Goal: Transaction & Acquisition: Obtain resource

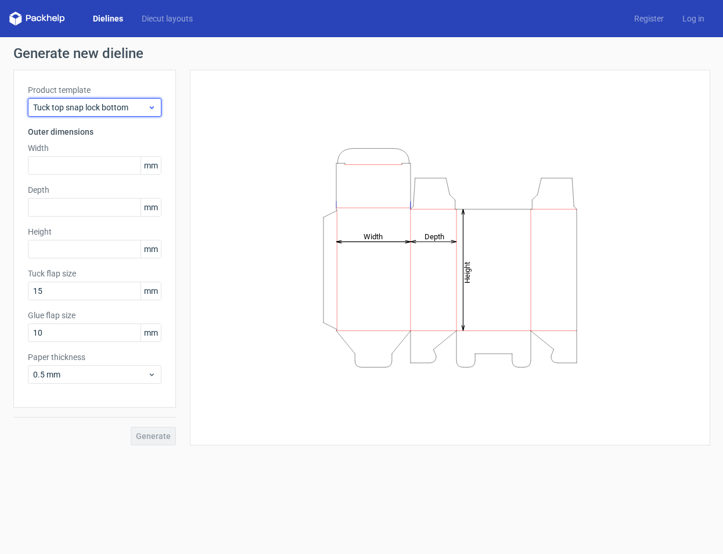
click at [152, 107] on use at bounding box center [151, 107] width 4 height 3
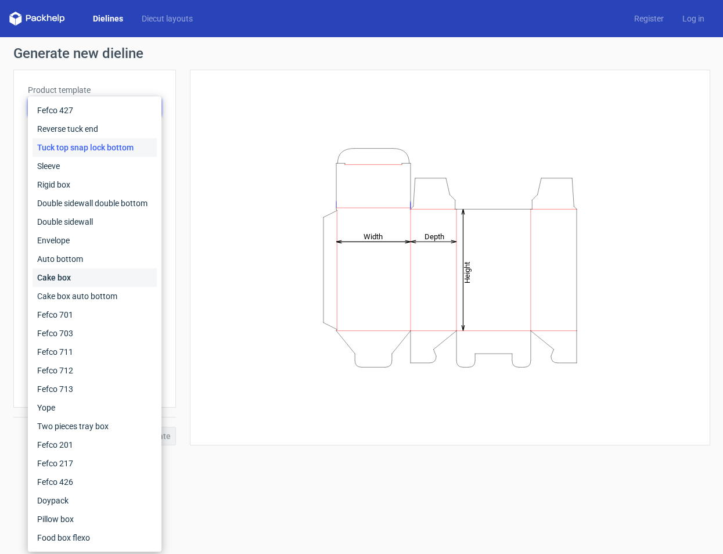
click at [87, 279] on div "Cake box" at bounding box center [95, 277] width 124 height 19
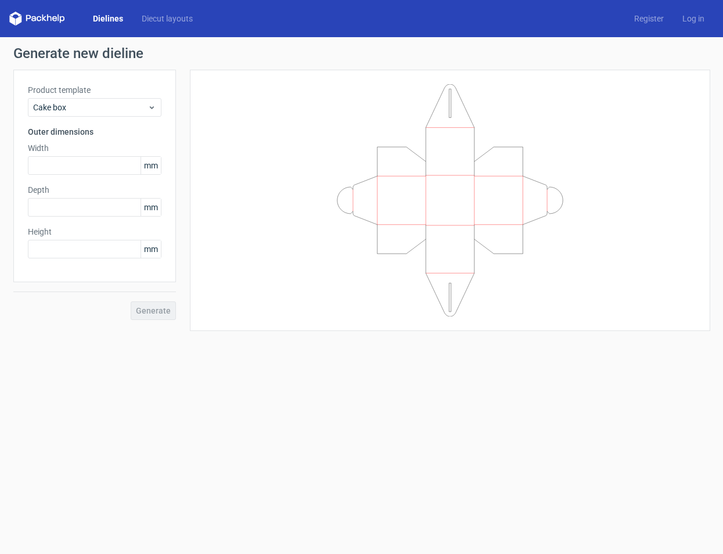
click at [392, 192] on icon at bounding box center [450, 200] width 349 height 232
click at [155, 167] on span "mm" at bounding box center [151, 165] width 20 height 17
click at [89, 167] on input "text" at bounding box center [95, 165] width 134 height 19
type input "200"
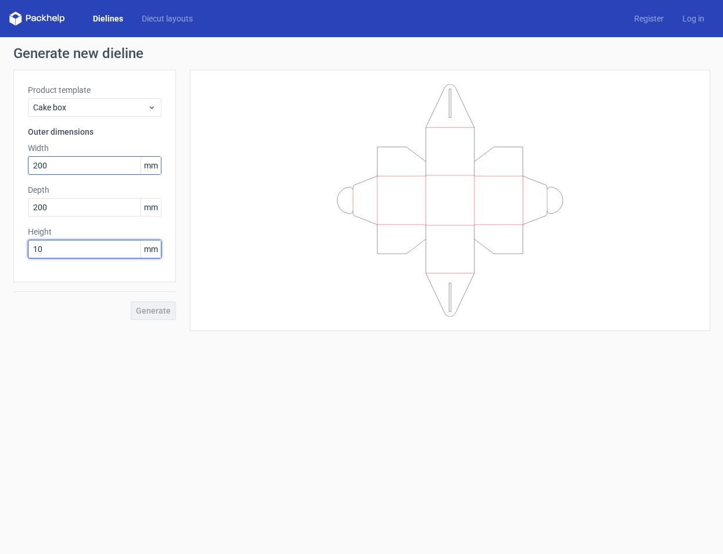
type input "100"
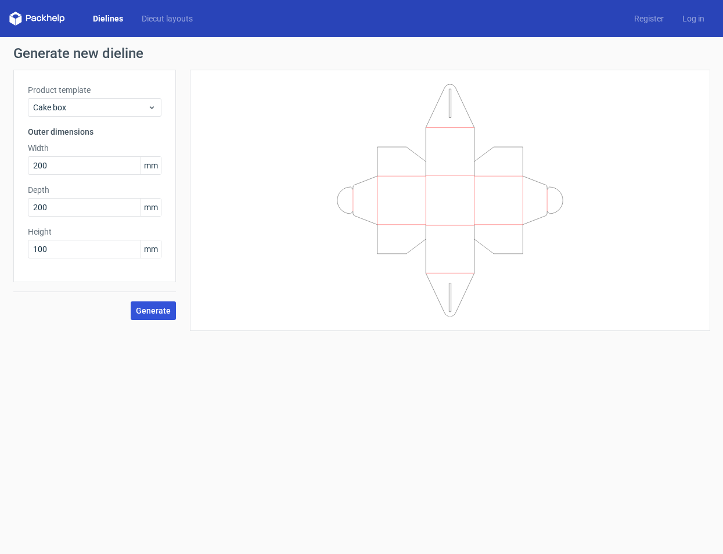
click at [150, 311] on span "Generate" at bounding box center [153, 311] width 35 height 8
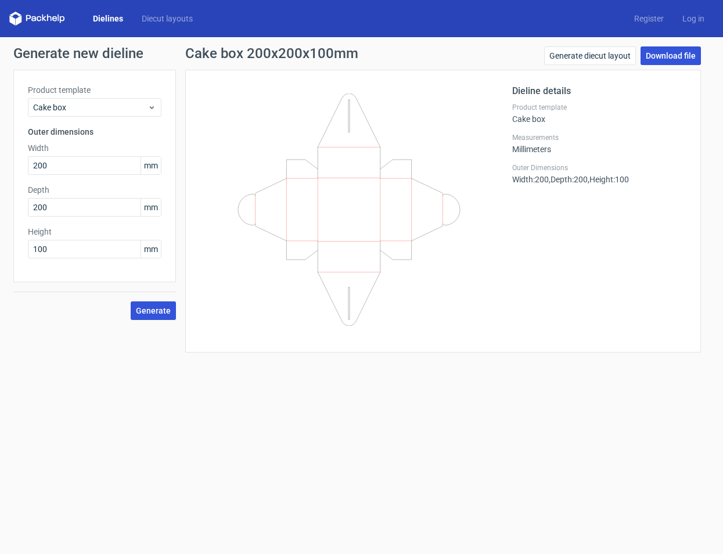
click at [660, 59] on link "Download file" at bounding box center [671, 55] width 60 height 19
click at [152, 109] on use at bounding box center [151, 107] width 4 height 3
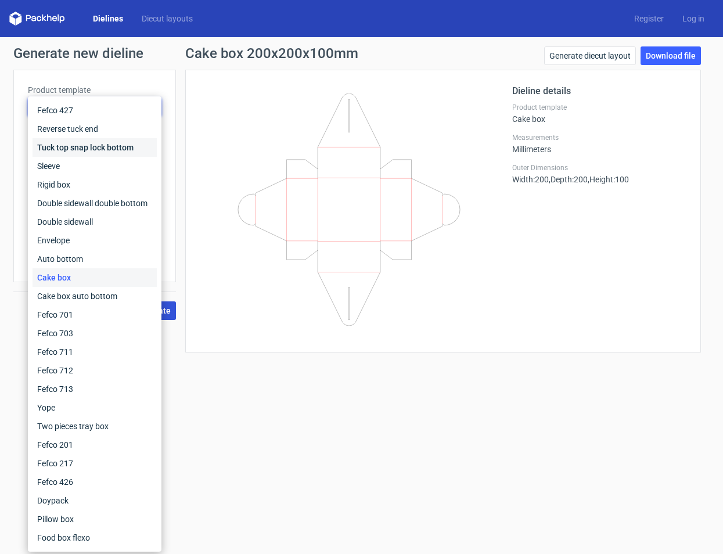
click at [74, 146] on div "Tuck top snap lock bottom" at bounding box center [95, 147] width 124 height 19
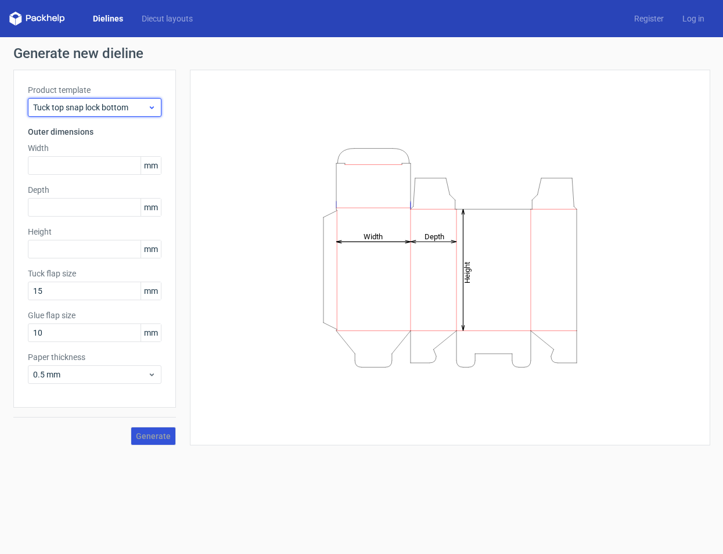
click at [150, 106] on icon at bounding box center [152, 107] width 9 height 9
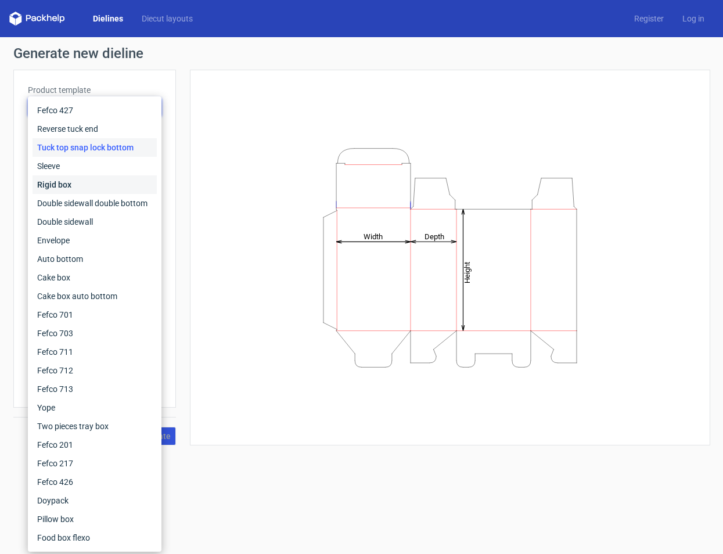
click at [72, 187] on div "Rigid box" at bounding box center [95, 184] width 124 height 19
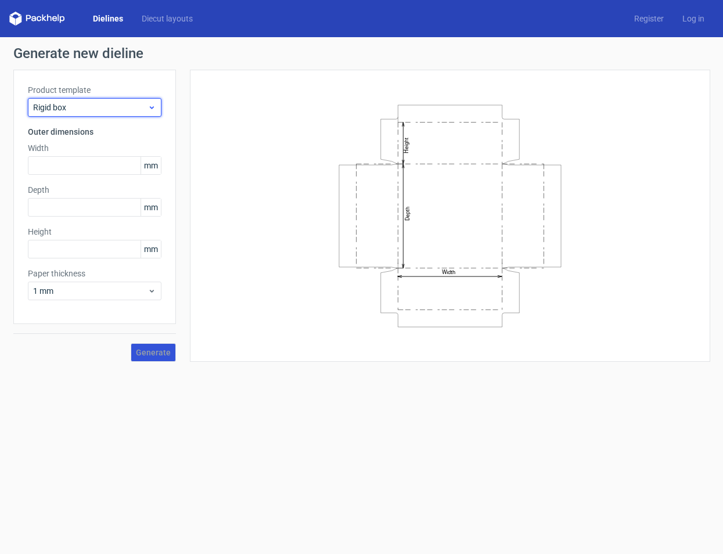
click at [154, 106] on icon at bounding box center [152, 107] width 9 height 9
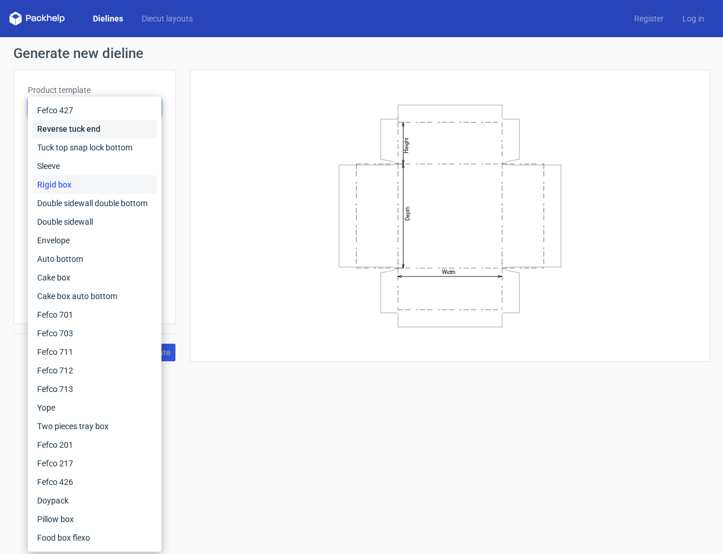
click at [84, 130] on div "Reverse tuck end" at bounding box center [95, 129] width 124 height 19
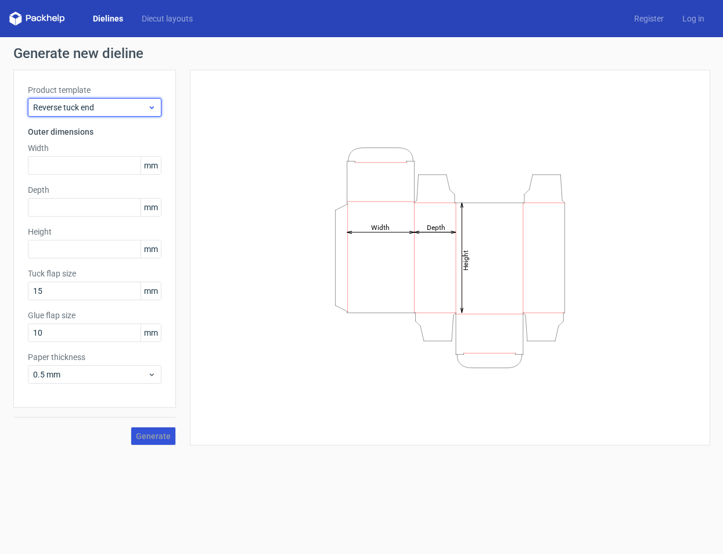
click at [151, 106] on icon at bounding box center [152, 107] width 9 height 9
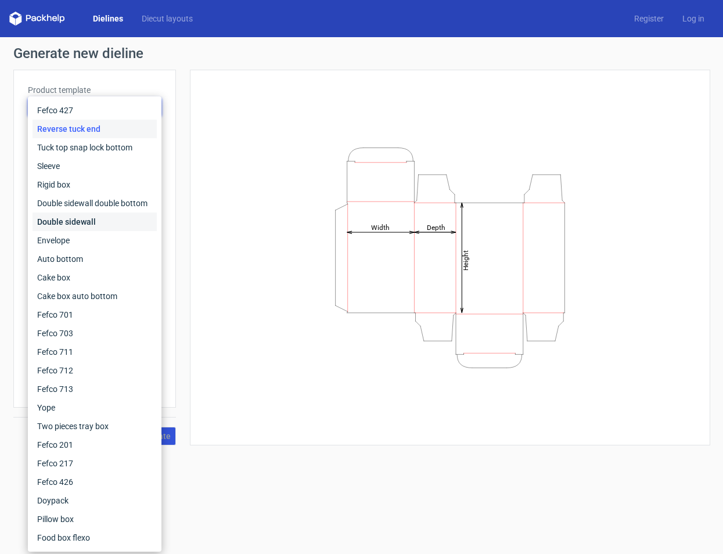
click at [80, 224] on div "Double sidewall" at bounding box center [95, 222] width 124 height 19
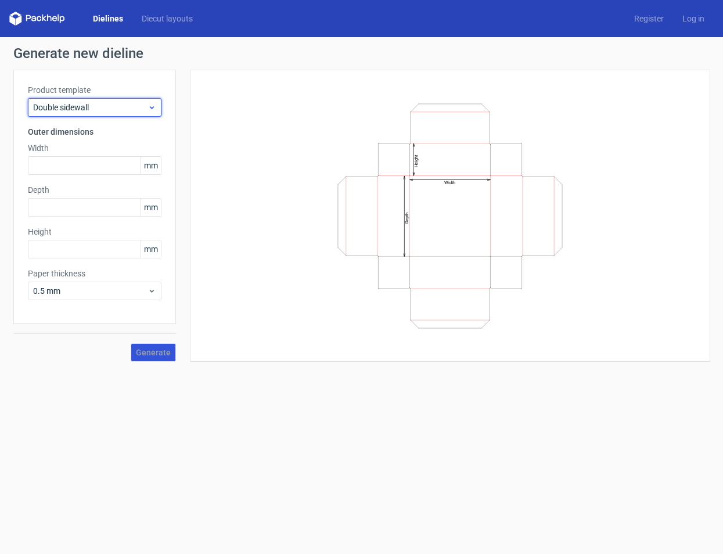
click at [150, 109] on icon at bounding box center [152, 107] width 9 height 9
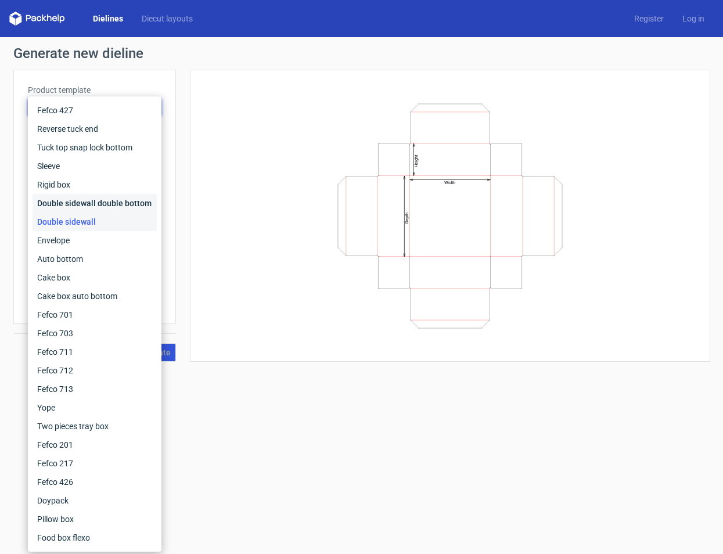
click at [95, 204] on div "Double sidewall double bottom" at bounding box center [95, 203] width 124 height 19
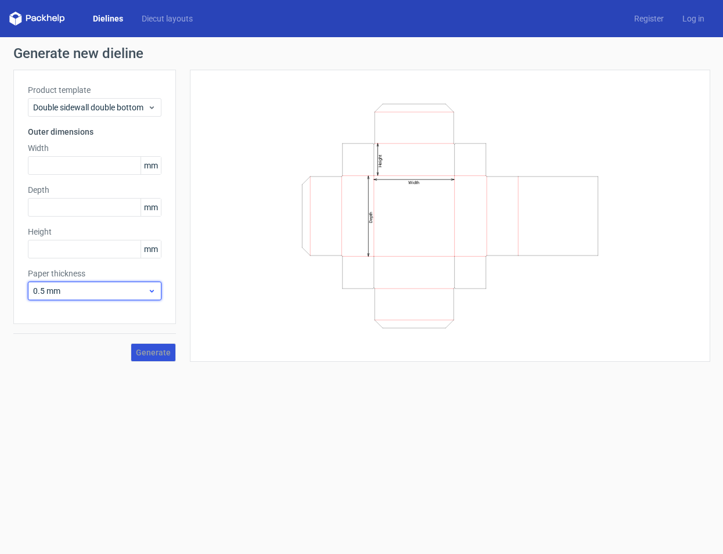
click at [88, 296] on span "0.5 mm" at bounding box center [90, 291] width 114 height 12
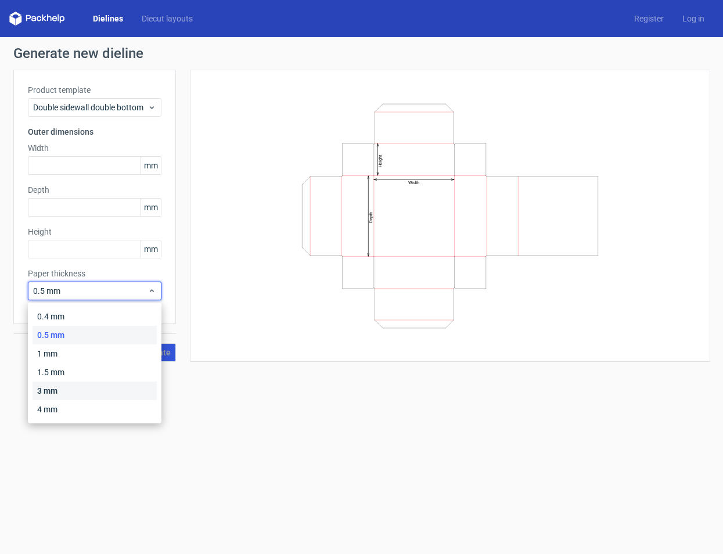
click at [73, 390] on div "3 mm" at bounding box center [95, 391] width 124 height 19
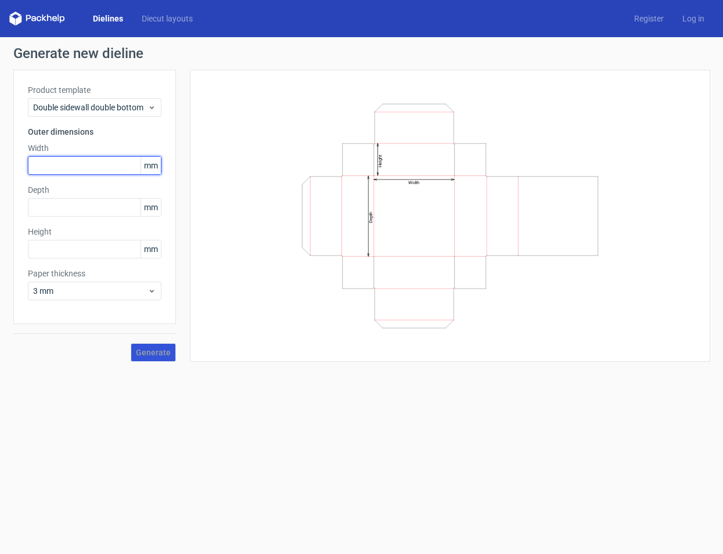
click at [123, 166] on input "text" at bounding box center [95, 165] width 134 height 19
type input "200"
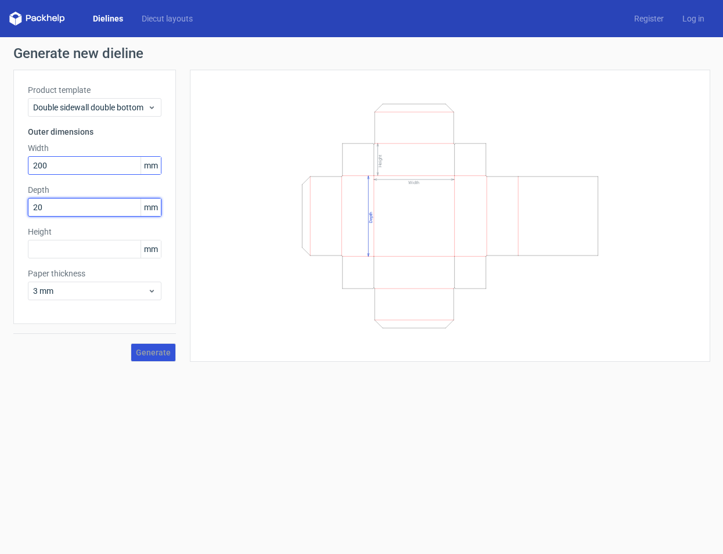
type input "200"
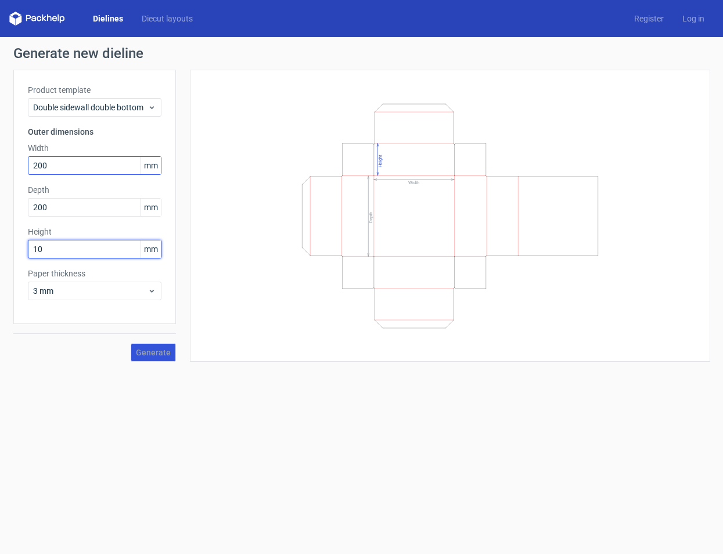
type input "100"
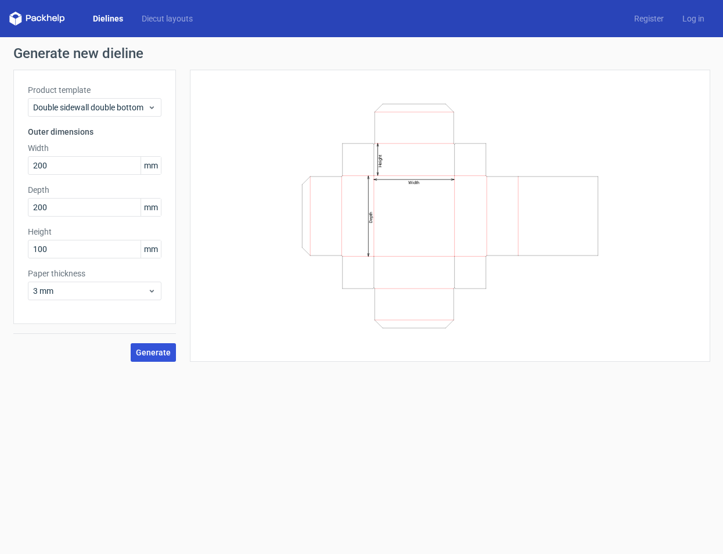
click at [150, 353] on span "Generate" at bounding box center [153, 353] width 35 height 8
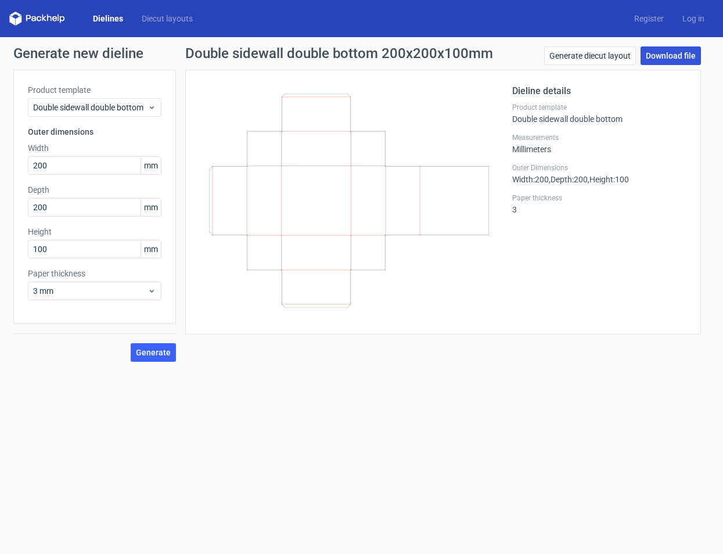
click at [667, 56] on link "Download file" at bounding box center [671, 55] width 60 height 19
click at [149, 106] on icon at bounding box center [152, 107] width 9 height 9
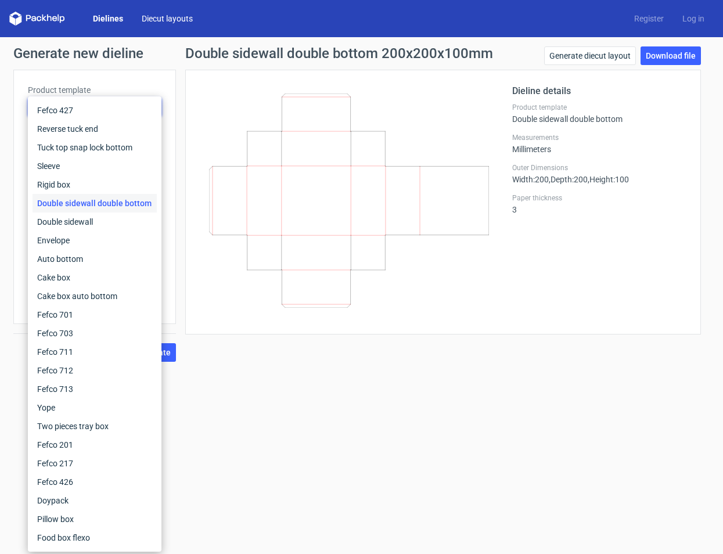
click at [161, 19] on link "Diecut layouts" at bounding box center [167, 19] width 70 height 12
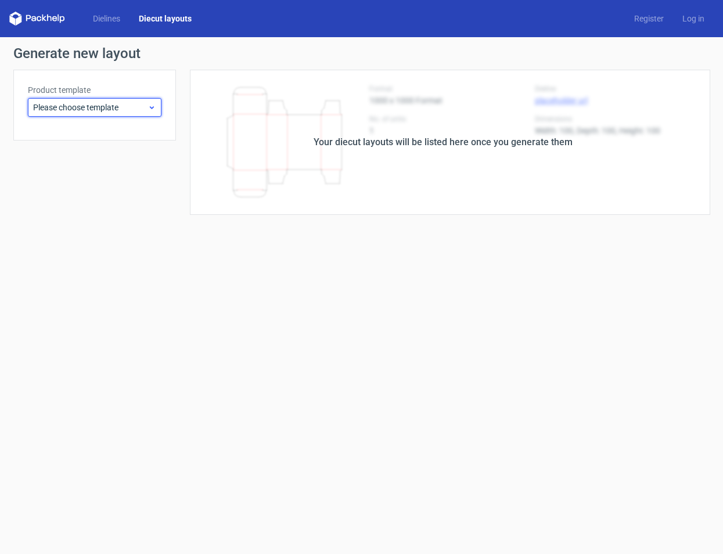
click at [152, 109] on use at bounding box center [151, 107] width 4 height 3
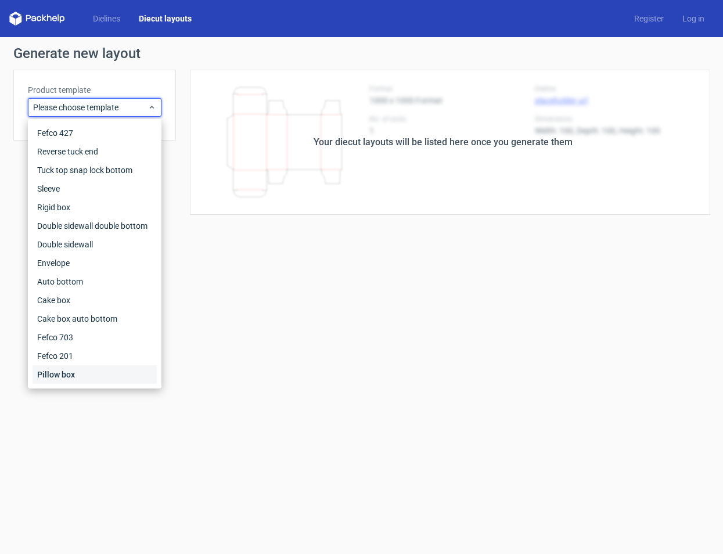
click at [81, 379] on div "Pillow box" at bounding box center [95, 374] width 124 height 19
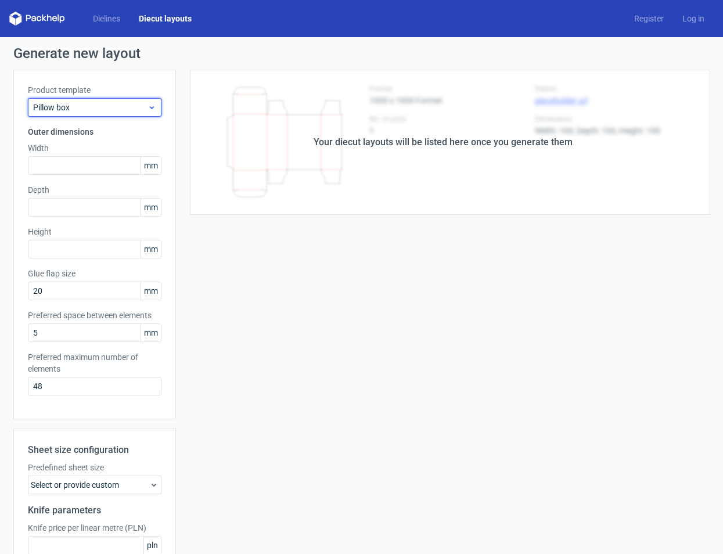
click at [151, 105] on icon at bounding box center [152, 107] width 9 height 9
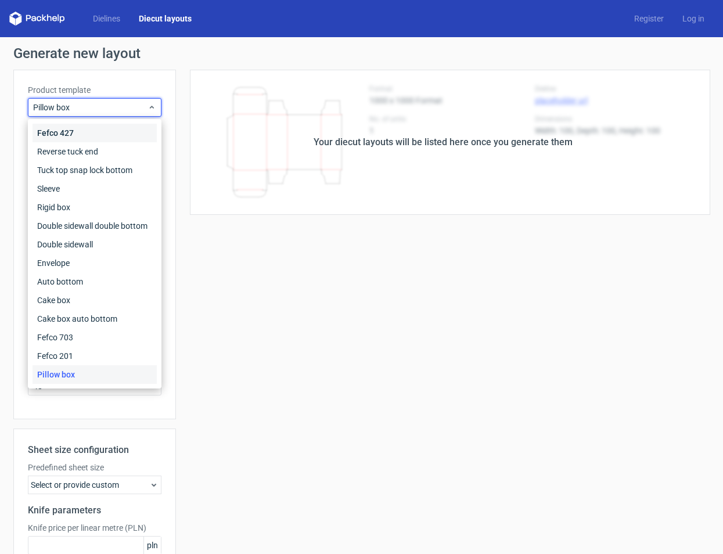
click at [73, 135] on div "Fefco 427" at bounding box center [95, 133] width 124 height 19
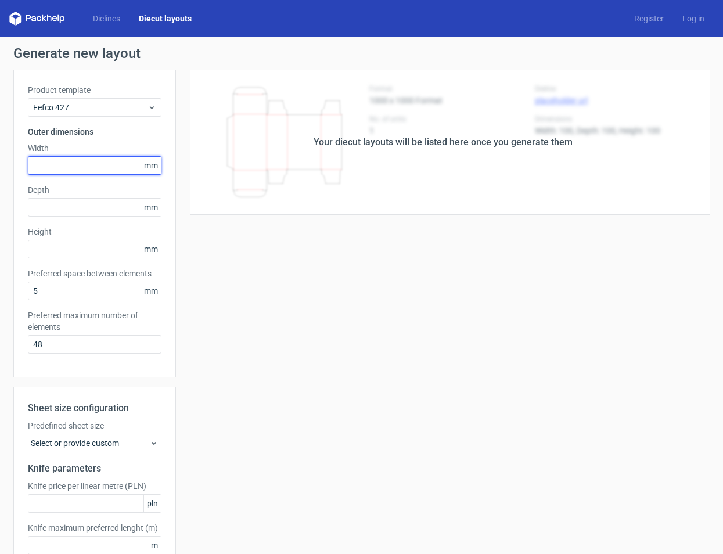
click at [71, 163] on input "text" at bounding box center [95, 165] width 134 height 19
type input "100"
type input "40"
click at [120, 341] on input "48" at bounding box center [95, 344] width 134 height 19
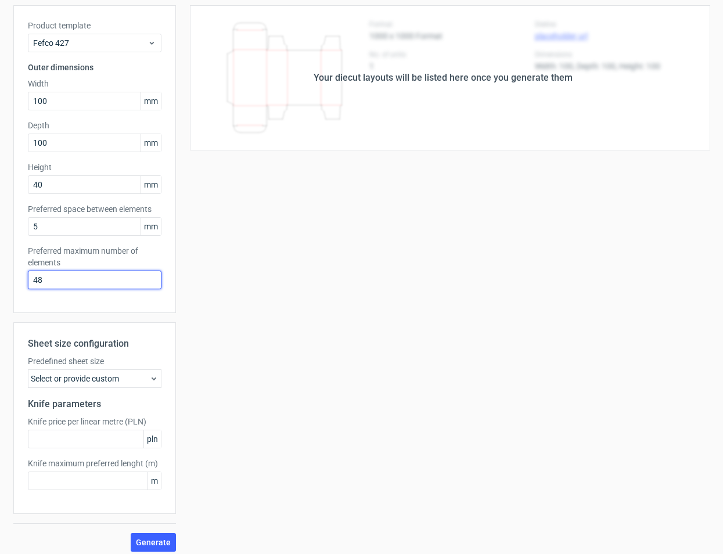
scroll to position [71, 0]
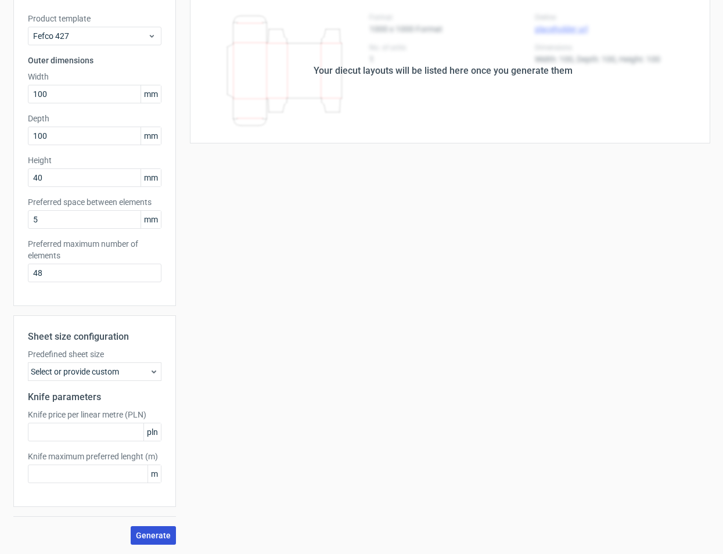
click at [147, 538] on span "Generate" at bounding box center [153, 535] width 35 height 8
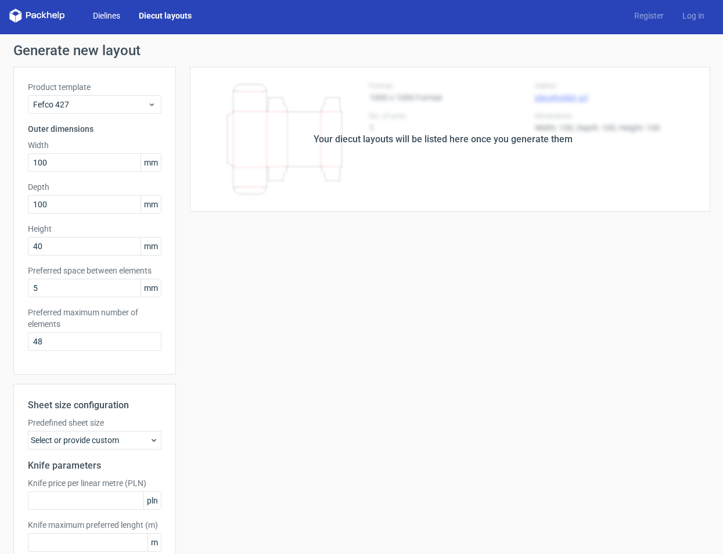
scroll to position [0, 0]
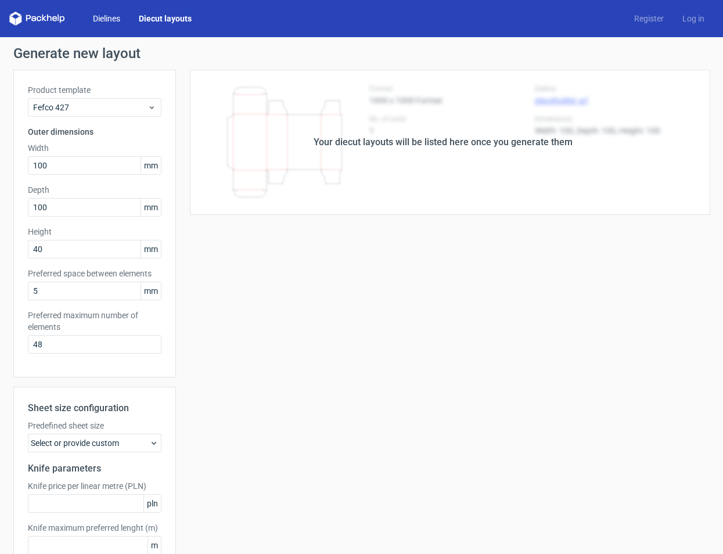
click at [113, 20] on link "Dielines" at bounding box center [107, 19] width 46 height 12
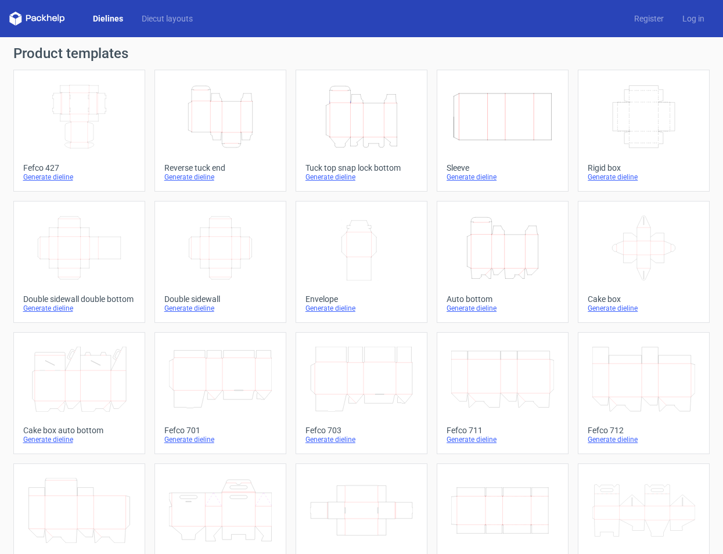
click at [91, 128] on icon "Width Depth Height" at bounding box center [79, 116] width 103 height 65
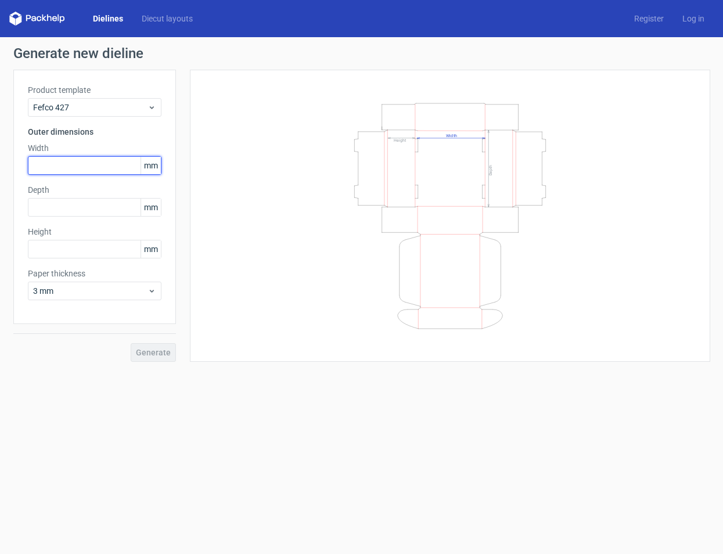
click at [100, 162] on input "text" at bounding box center [95, 165] width 134 height 19
type input "200"
type input "1"
type input "200"
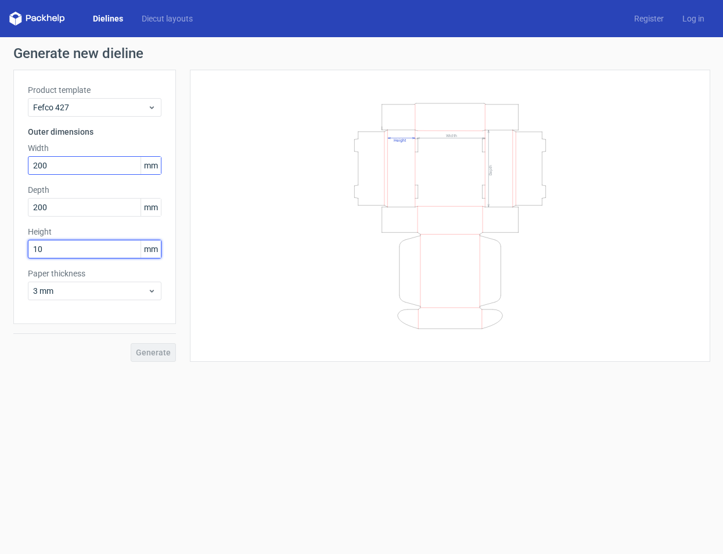
type input "100"
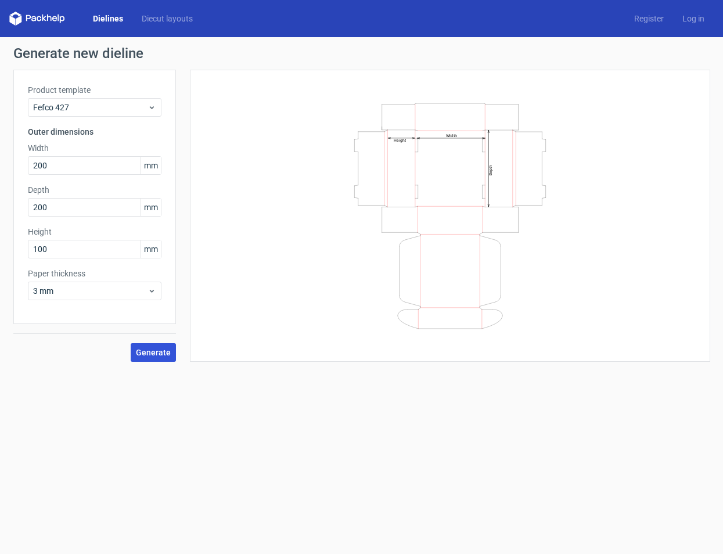
click at [163, 349] on span "Generate" at bounding box center [153, 353] width 35 height 8
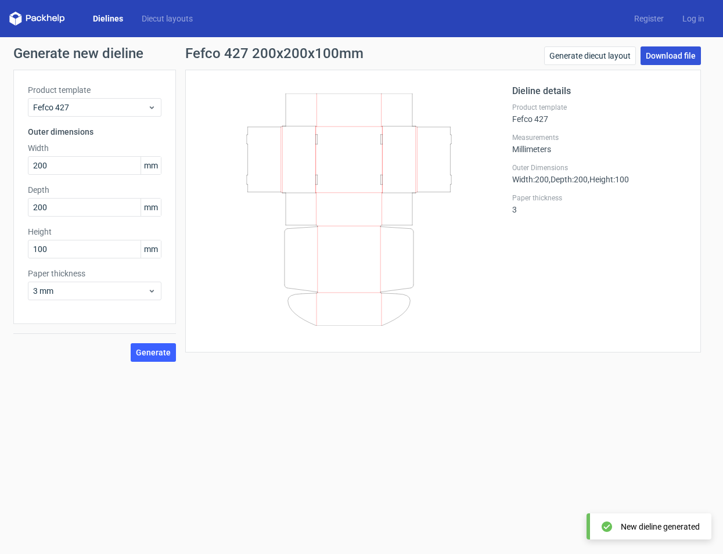
click at [669, 57] on link "Download file" at bounding box center [671, 55] width 60 height 19
